Goal: Task Accomplishment & Management: Use online tool/utility

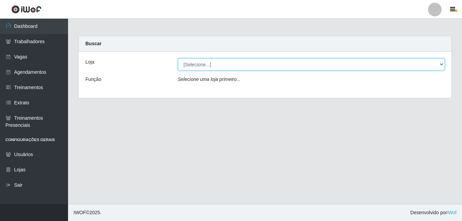
click at [201, 64] on select "[Selecione...] [GEOGRAPHIC_DATA] - [DATE][GEOGRAPHIC_DATA]" at bounding box center [311, 65] width 267 height 12
select select "471"
click at [178, 59] on select "[Selecione...] [GEOGRAPHIC_DATA] - [DATE][GEOGRAPHIC_DATA]" at bounding box center [311, 65] width 267 height 12
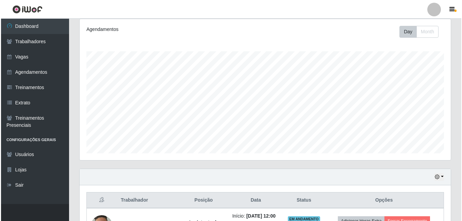
scroll to position [237, 0]
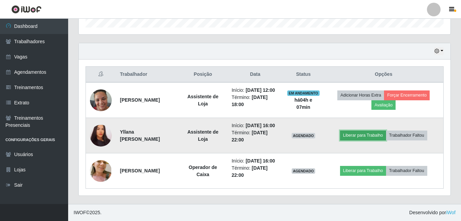
click at [379, 131] on button "Liberar para Trabalho" at bounding box center [363, 136] width 46 height 10
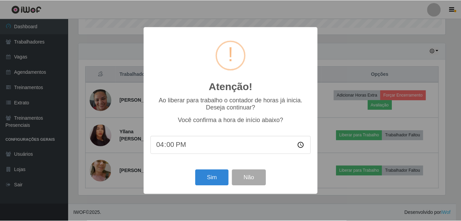
scroll to position [141, 368]
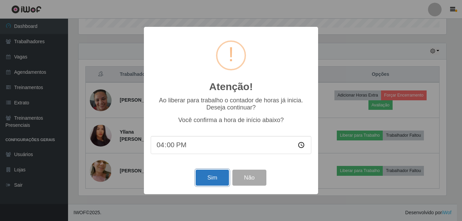
click at [216, 181] on button "Sim" at bounding box center [212, 178] width 33 height 16
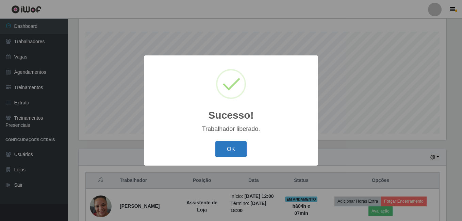
click at [228, 150] on button "OK" at bounding box center [232, 149] width 32 height 16
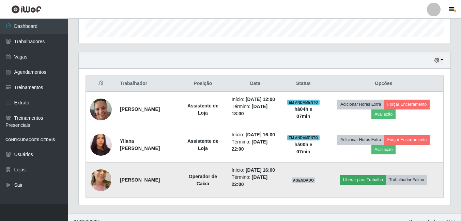
scroll to position [237, 0]
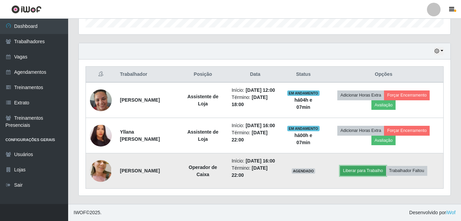
click at [367, 166] on button "Liberar para Trabalho" at bounding box center [363, 171] width 46 height 10
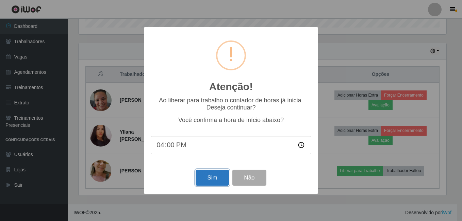
click at [215, 179] on button "Sim" at bounding box center [212, 178] width 33 height 16
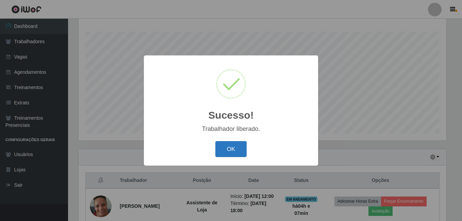
drag, startPoint x: 237, startPoint y: 139, endPoint x: 238, endPoint y: 148, distance: 8.5
click at [237, 139] on div "Sucesso! × Trabalhador liberado. OK Cancel" at bounding box center [231, 111] width 174 height 110
drag, startPoint x: 238, startPoint y: 148, endPoint x: 242, endPoint y: 125, distance: 22.9
click at [238, 148] on button "OK" at bounding box center [232, 149] width 32 height 16
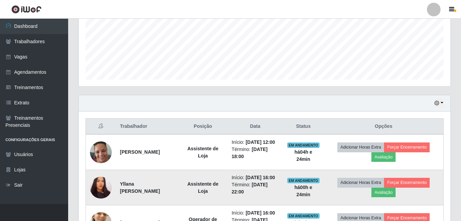
scroll to position [212, 0]
